Goal: Task Accomplishment & Management: Use online tool/utility

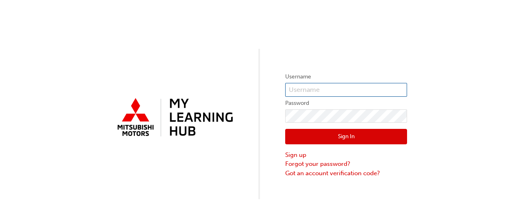
click at [353, 89] on input "text" at bounding box center [346, 90] width 122 height 14
click at [340, 90] on input "text" at bounding box center [346, 90] width 122 height 14
type input "s530lcavenett"
click at [340, 90] on input "s530lcavenett" at bounding box center [346, 90] width 122 height 14
drag, startPoint x: 335, startPoint y: 87, endPoint x: 268, endPoint y: 91, distance: 67.2
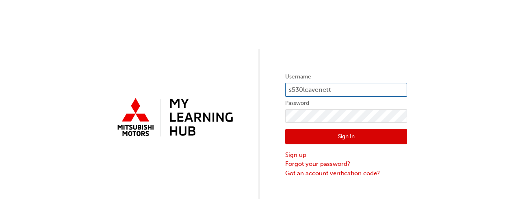
click at [268, 91] on div "Username s530lcavenett Password Sign In Sign up Forgot your password? Got an ac…" at bounding box center [260, 99] width 520 height 199
type input "0005299885"
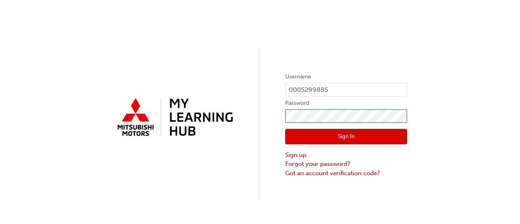
click button "Sign In" at bounding box center [346, 136] width 122 height 15
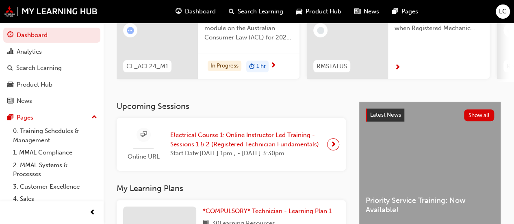
scroll to position [117, 0]
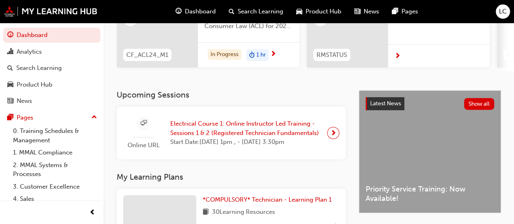
click at [333, 136] on span "next-icon" at bounding box center [333, 132] width 6 height 11
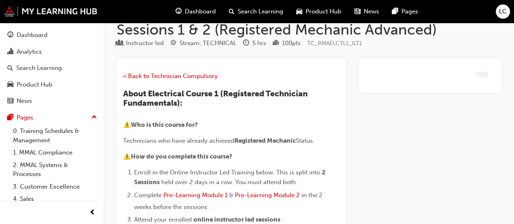
scroll to position [884, 0]
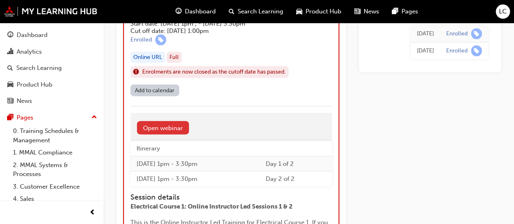
click at [180, 128] on link "Open webinar" at bounding box center [163, 127] width 52 height 13
